Goal: Answer question/provide support: Share knowledge or assist other users

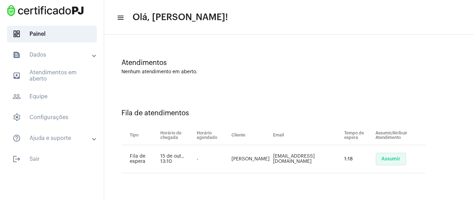
click at [391, 154] on button "Assumir" at bounding box center [391, 159] width 30 height 12
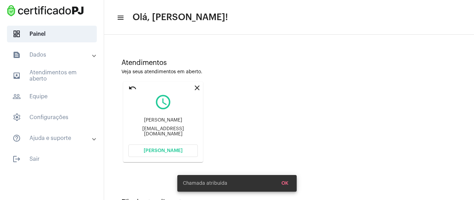
click at [161, 149] on span "[PERSON_NAME]" at bounding box center [163, 150] width 39 height 5
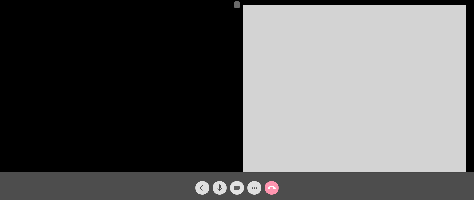
click at [240, 189] on mat-icon "videocam" at bounding box center [237, 188] width 8 height 8
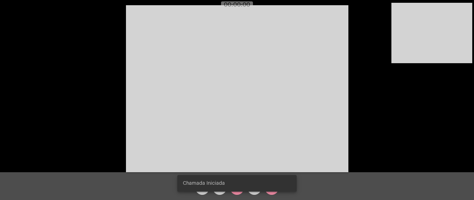
click at [236, 190] on snack-bar-container "Chamada Iniciada" at bounding box center [236, 183] width 119 height 17
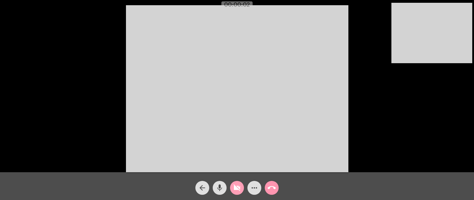
click at [237, 193] on span "videocam_off" at bounding box center [237, 188] width 8 height 14
click at [252, 185] on mat-icon "more_horiz" at bounding box center [254, 188] width 8 height 8
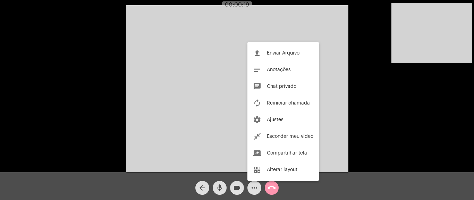
click at [46, 37] on div at bounding box center [237, 100] width 474 height 200
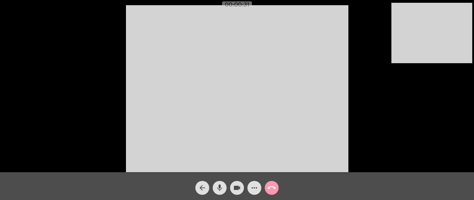
click at [258, 188] on mat-icon "more_horiz" at bounding box center [254, 188] width 8 height 8
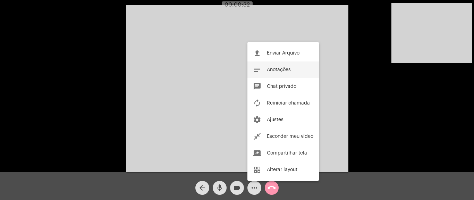
click at [291, 72] on button "notes Anotações" at bounding box center [284, 69] width 72 height 17
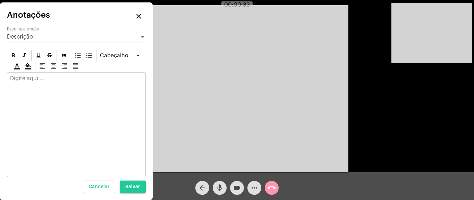
click at [51, 80] on p at bounding box center [76, 78] width 133 height 6
click at [55, 99] on div at bounding box center [76, 124] width 139 height 105
click at [141, 16] on mat-icon "close" at bounding box center [139, 16] width 8 height 8
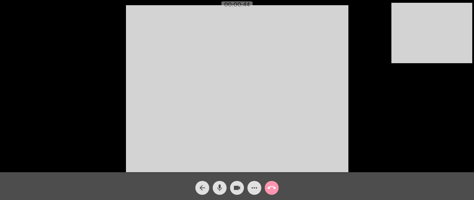
click at [257, 189] on mat-icon "more_horiz" at bounding box center [254, 188] width 8 height 8
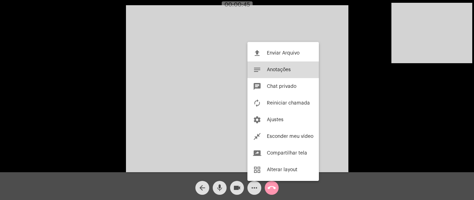
click at [286, 73] on button "notes Anotações" at bounding box center [284, 69] width 72 height 17
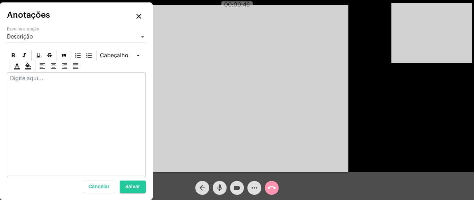
click at [80, 94] on div at bounding box center [76, 124] width 139 height 105
drag, startPoint x: 136, startPoint y: 11, endPoint x: 137, endPoint y: 16, distance: 4.9
click at [137, 11] on button "close" at bounding box center [139, 16] width 14 height 14
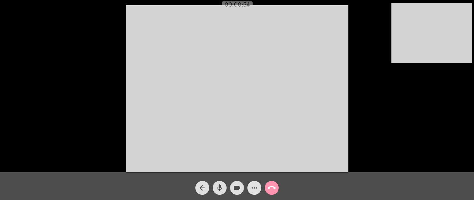
click at [249, 193] on div "more_horiz" at bounding box center [254, 185] width 17 height 17
click at [259, 192] on button "more_horiz" at bounding box center [255, 188] width 14 height 14
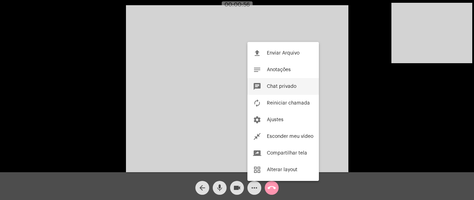
click at [268, 94] on button "chat Chat privado" at bounding box center [284, 86] width 72 height 17
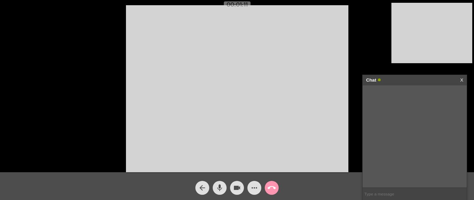
click at [377, 195] on input "text" at bounding box center [415, 194] width 104 height 12
paste input "[URL][DOMAIN_NAME]"
type input "[URL][DOMAIN_NAME]"
click at [271, 191] on mat-icon "call_end" at bounding box center [272, 188] width 8 height 8
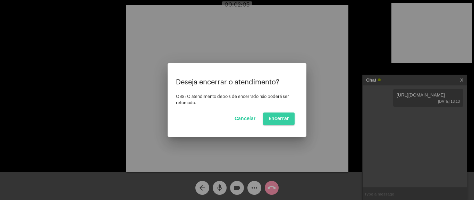
drag, startPoint x: 283, startPoint y: 118, endPoint x: 287, endPoint y: 119, distance: 3.5
click at [285, 118] on span "Encerrar" at bounding box center [279, 118] width 20 height 5
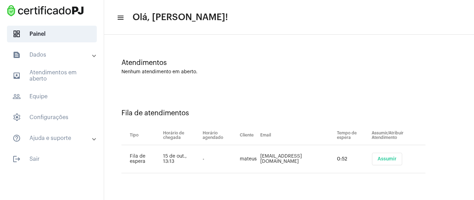
click at [382, 159] on span "Assumir" at bounding box center [387, 159] width 19 height 5
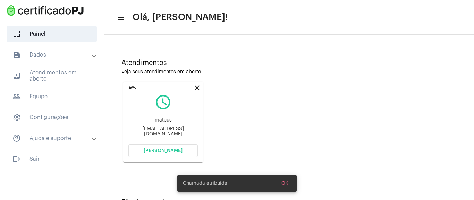
click at [177, 150] on span "[PERSON_NAME]" at bounding box center [163, 150] width 39 height 5
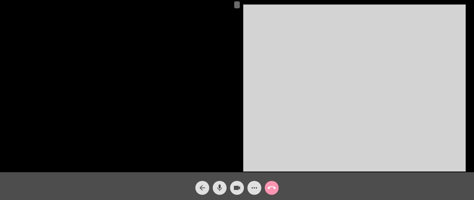
click at [238, 187] on mat-icon "videocam" at bounding box center [237, 188] width 8 height 8
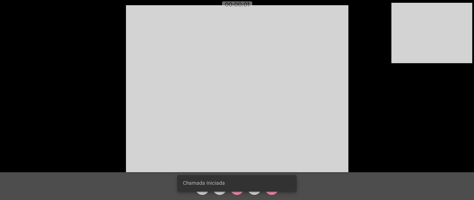
click at [237, 187] on snack-bar-container "Chamada Iniciada" at bounding box center [236, 183] width 119 height 17
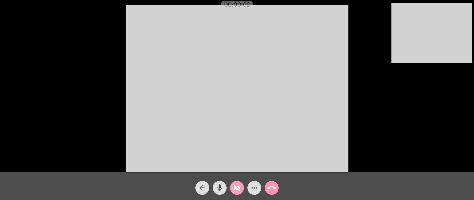
click at [241, 190] on mat-icon "videocam_off" at bounding box center [237, 188] width 8 height 8
click at [254, 188] on mat-icon "more_horiz" at bounding box center [254, 188] width 8 height 8
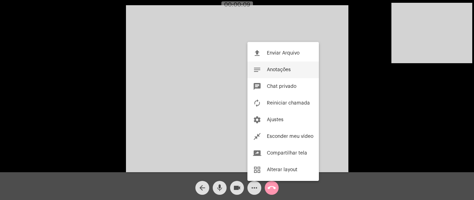
click at [290, 68] on span "Anotações" at bounding box center [279, 69] width 24 height 5
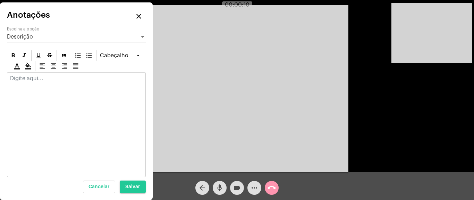
click at [42, 84] on div at bounding box center [76, 80] width 138 height 15
click at [81, 99] on div at bounding box center [76, 124] width 139 height 105
click at [139, 15] on mat-icon "close" at bounding box center [139, 16] width 8 height 8
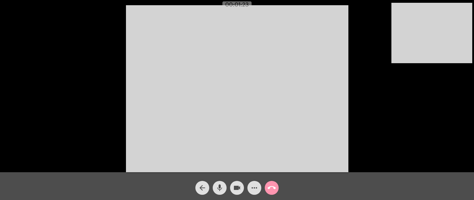
click at [251, 185] on mat-icon "more_horiz" at bounding box center [254, 188] width 8 height 8
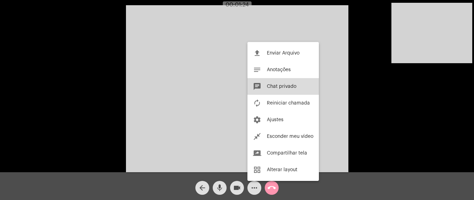
click at [281, 89] on button "chat Chat privado" at bounding box center [284, 86] width 72 height 17
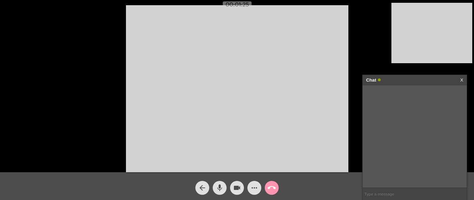
click at [393, 191] on input "text" at bounding box center [415, 194] width 104 height 12
paste input "[URL][DOMAIN_NAME]"
type input "[URL][DOMAIN_NAME]"
click at [379, 194] on input "text" at bounding box center [415, 194] width 104 height 12
click at [276, 184] on button "call_end" at bounding box center [272, 188] width 14 height 14
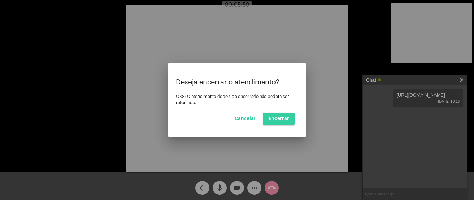
click at [281, 119] on span "Encerrar" at bounding box center [279, 118] width 20 height 5
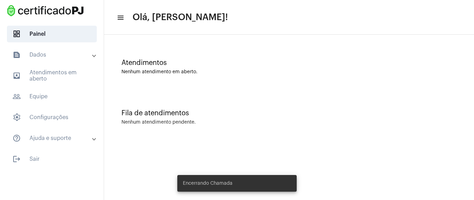
click at [281, 92] on div "Fila de atendimentos Nenhum atendimento pendente." at bounding box center [289, 114] width 363 height 50
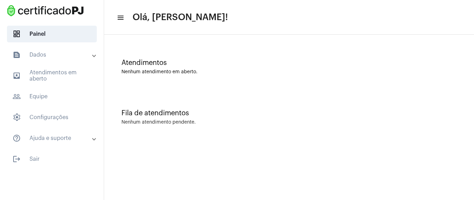
click at [46, 60] on mat-expansion-panel-header "text_snippet_outlined Dados" at bounding box center [54, 55] width 100 height 17
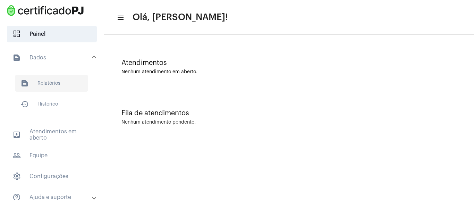
click at [76, 82] on span "text_snippet_outlined Relatórios" at bounding box center [51, 83] width 73 height 17
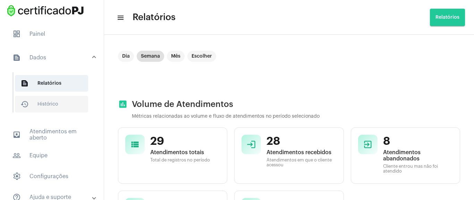
click at [47, 101] on span "history_outlined Histórico" at bounding box center [51, 104] width 73 height 17
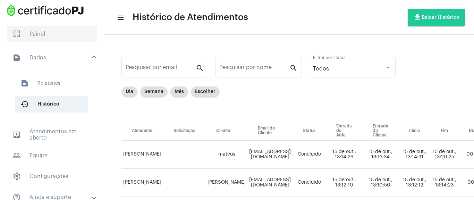
click at [56, 32] on span "dashboard Painel" at bounding box center [52, 34] width 90 height 17
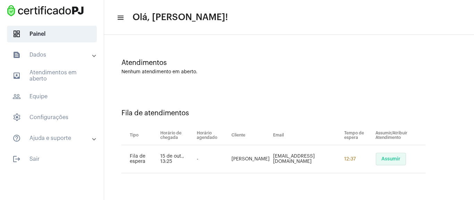
click at [396, 158] on span "Assumir" at bounding box center [391, 159] width 19 height 5
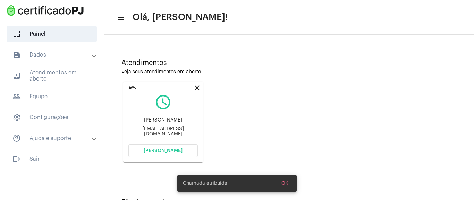
click at [179, 147] on button "[PERSON_NAME]" at bounding box center [162, 150] width 69 height 12
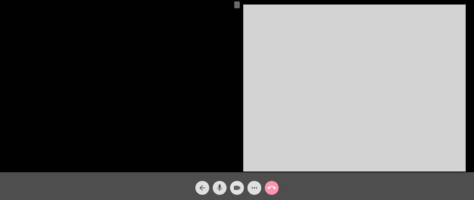
click at [234, 186] on mat-icon "videocam" at bounding box center [237, 188] width 8 height 8
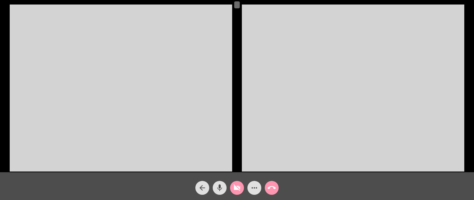
click at [234, 186] on mat-icon "videocam_off" at bounding box center [237, 188] width 8 height 8
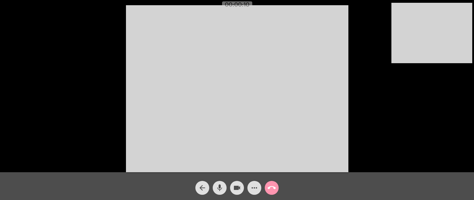
click at [251, 186] on mat-icon "more_horiz" at bounding box center [254, 188] width 8 height 8
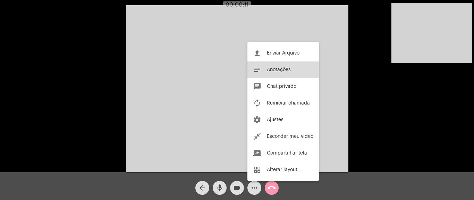
click at [299, 67] on button "notes Anotações" at bounding box center [284, 69] width 72 height 17
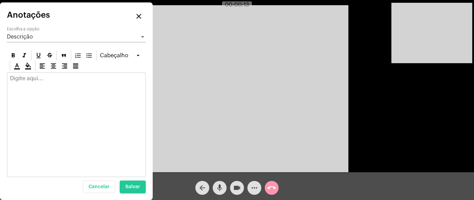
click at [55, 86] on div at bounding box center [76, 80] width 138 height 15
click at [134, 16] on button "close" at bounding box center [139, 16] width 14 height 14
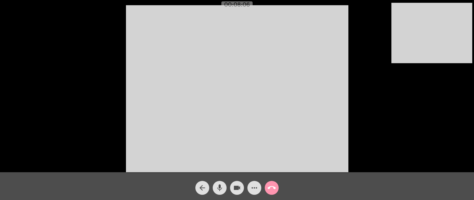
click at [251, 191] on mat-icon "more_horiz" at bounding box center [254, 188] width 8 height 8
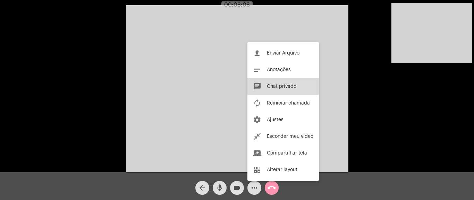
click at [288, 86] on span "Chat privado" at bounding box center [282, 86] width 30 height 5
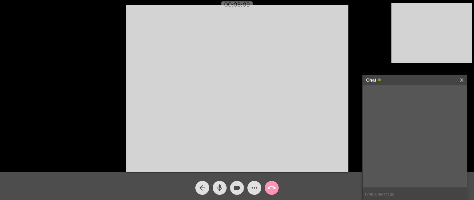
click at [394, 190] on input "text" at bounding box center [415, 194] width 104 height 12
paste input "[URL][DOMAIN_NAME]"
type input "[URL][DOMAIN_NAME]"
click at [241, 189] on button "videocam" at bounding box center [237, 188] width 14 height 14
click at [241, 189] on button "videocam_off" at bounding box center [237, 188] width 14 height 14
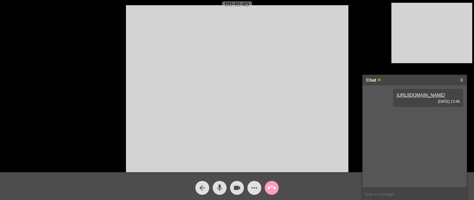
click at [270, 189] on mat-icon "call_end" at bounding box center [272, 188] width 8 height 8
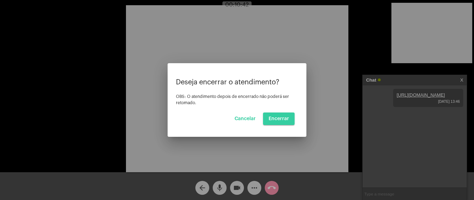
click at [284, 118] on span "Encerrar" at bounding box center [279, 118] width 20 height 5
